Goal: Register for event/course

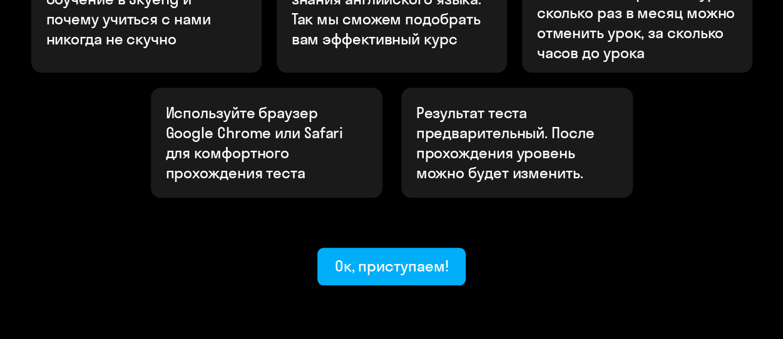
scroll to position [565, 0]
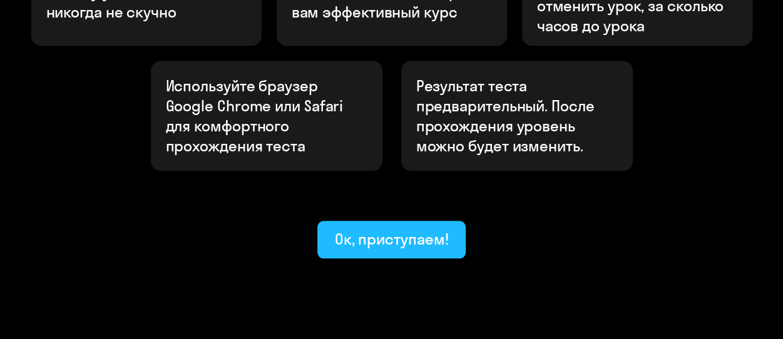
click at [388, 229] on div "Ок, приступаем!" at bounding box center [392, 239] width 114 height 20
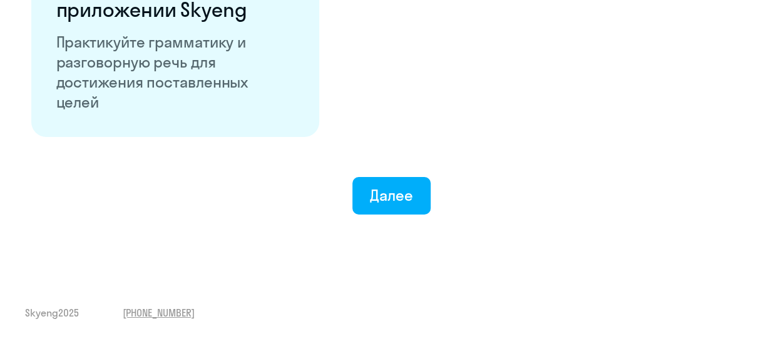
scroll to position [2563, 0]
click at [421, 208] on button "Далее" at bounding box center [392, 196] width 78 height 38
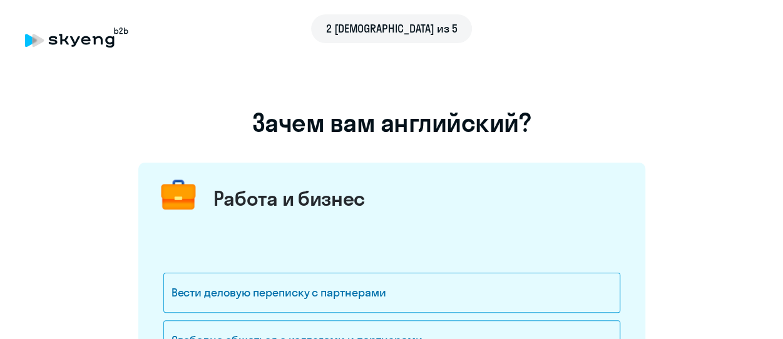
scroll to position [188, 0]
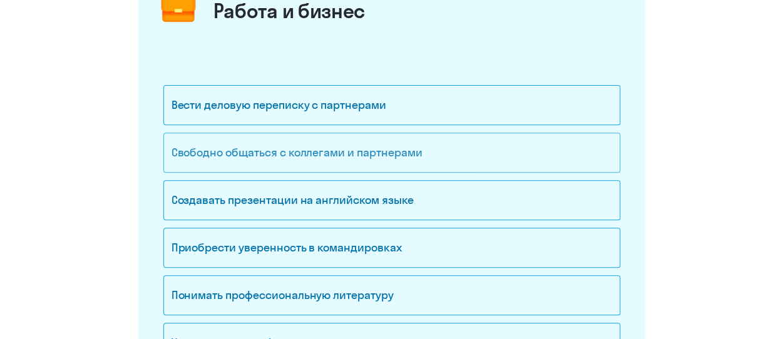
click at [309, 152] on div "Свободно общаться с коллегами и партнерами" at bounding box center [391, 153] width 457 height 40
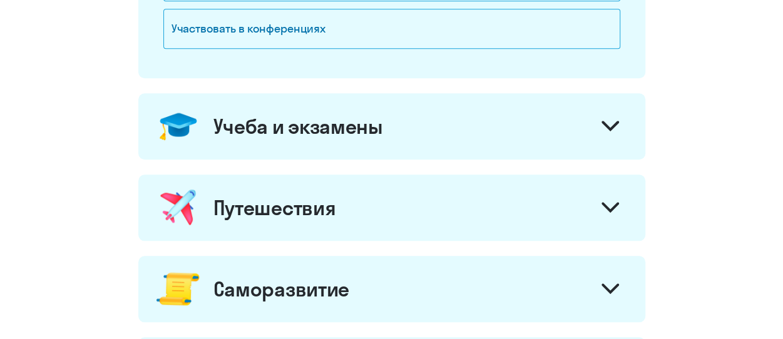
scroll to position [564, 0]
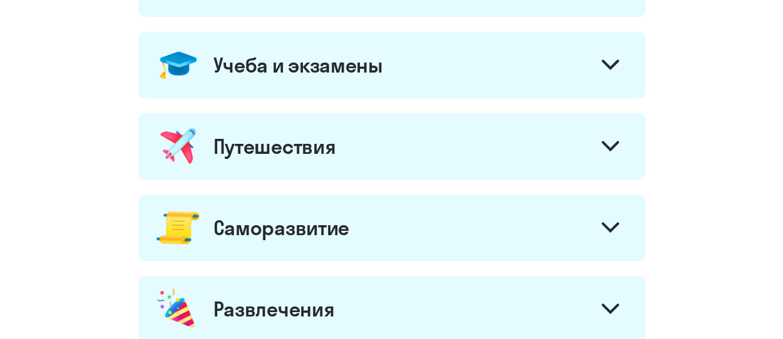
click at [604, 155] on div at bounding box center [610, 148] width 30 height 30
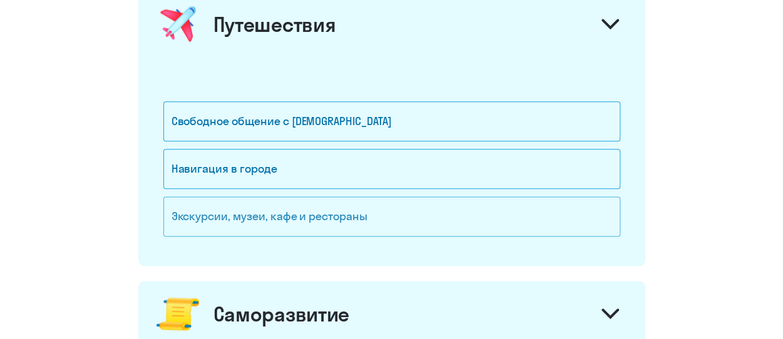
scroll to position [689, 0]
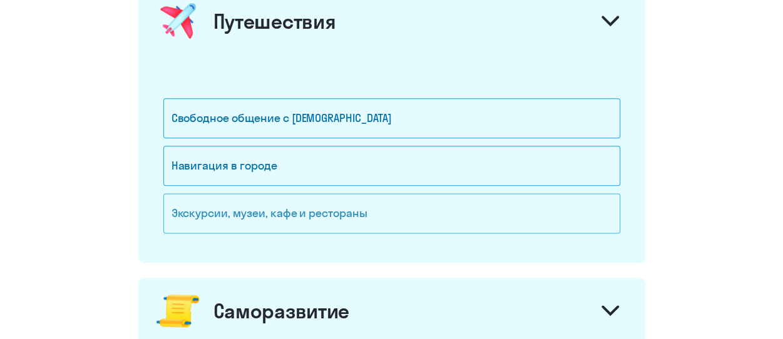
click at [395, 205] on div "Экскурсии, музеи, кафе и рестораны" at bounding box center [391, 213] width 457 height 40
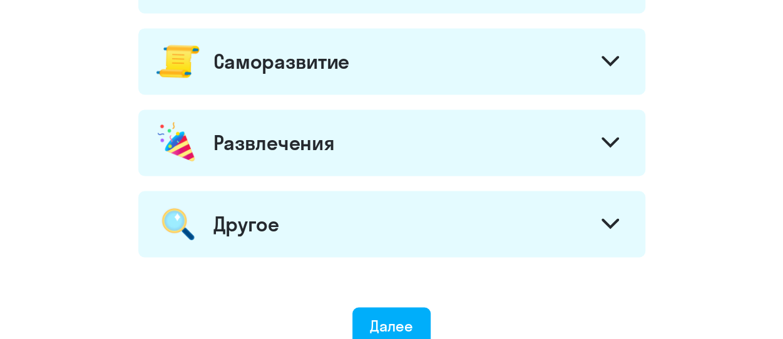
scroll to position [939, 0]
click at [584, 139] on div "Развлечения" at bounding box center [391, 142] width 507 height 66
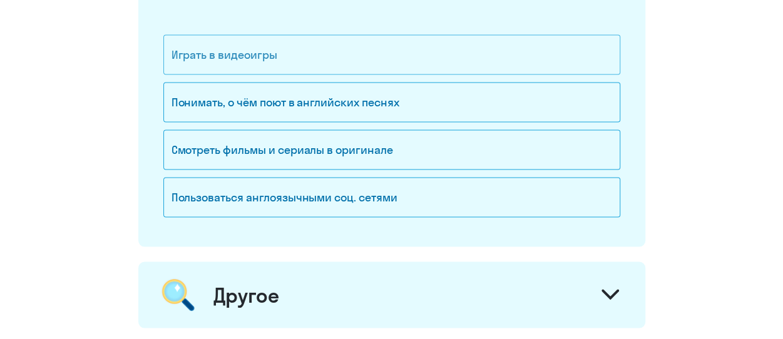
scroll to position [1127, 0]
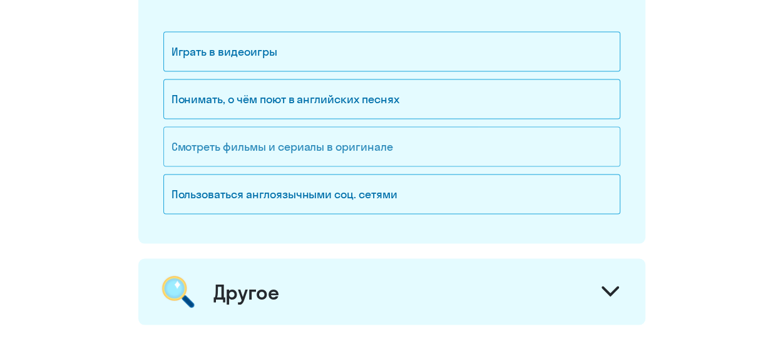
click at [503, 145] on div "Смотреть фильмы и сериалы в оригинале" at bounding box center [391, 146] width 457 height 40
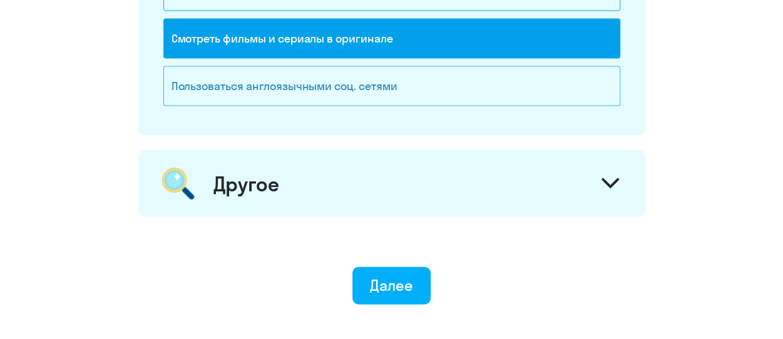
scroll to position [1189, 0]
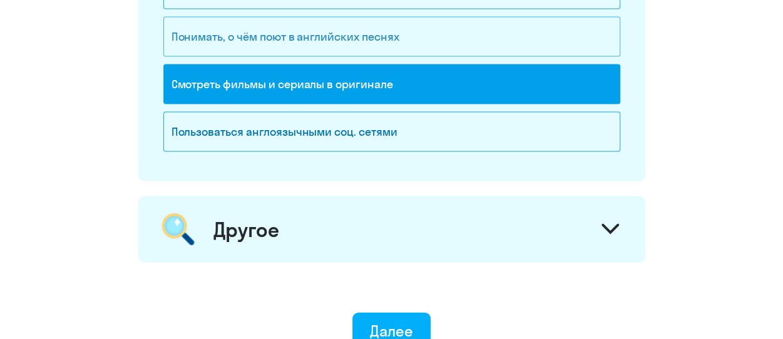
click at [552, 36] on div "Понимать, о чём поют в английских песнях" at bounding box center [391, 37] width 457 height 40
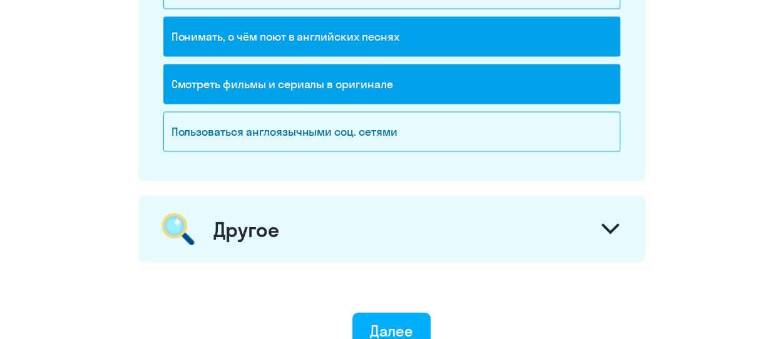
click at [614, 228] on icon at bounding box center [611, 229] width 18 height 11
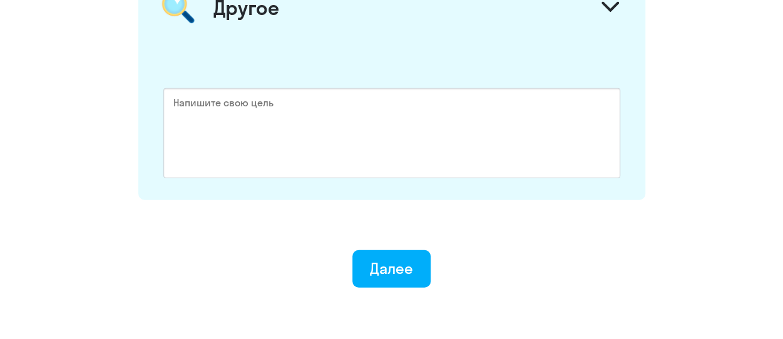
scroll to position [1474, 0]
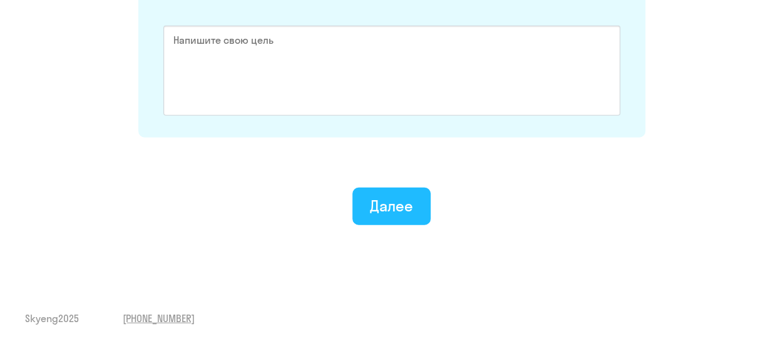
click at [416, 210] on button "Далее" at bounding box center [392, 207] width 78 height 38
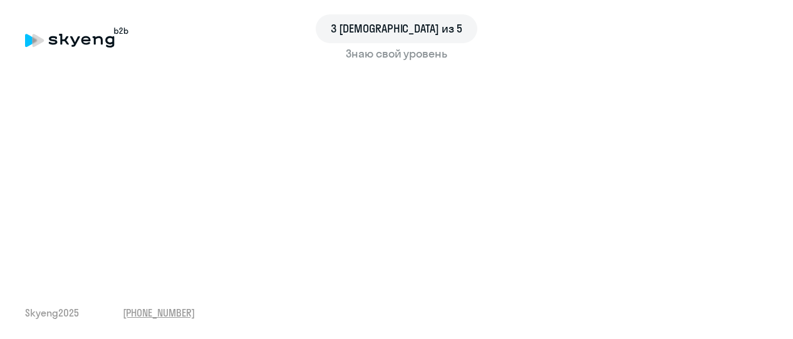
click at [474, 301] on div "3 шаг из 5 Знаю свой уровень Skyeng 2025 [PHONE_NUMBER]" at bounding box center [396, 169] width 793 height 339
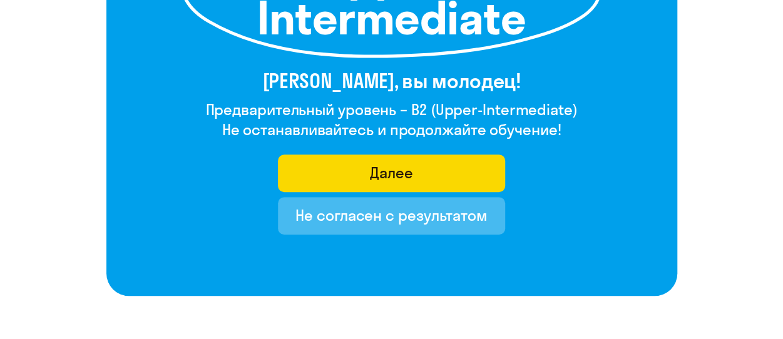
scroll to position [313, 0]
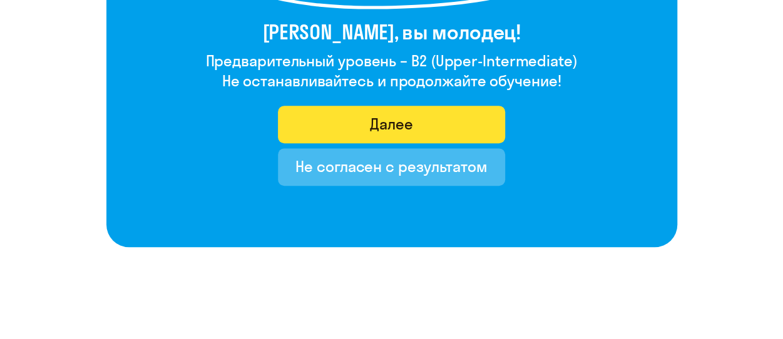
click at [430, 130] on button "Далее" at bounding box center [391, 125] width 227 height 38
